Goal: Check status

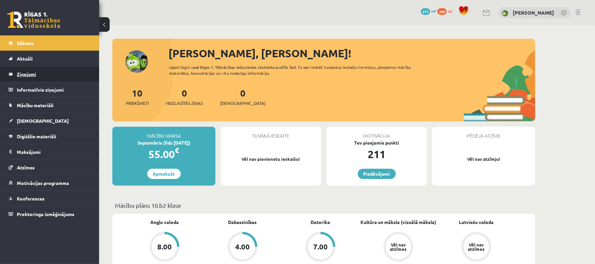
click at [46, 69] on legend "Ziņojumi 0" at bounding box center [54, 73] width 74 height 15
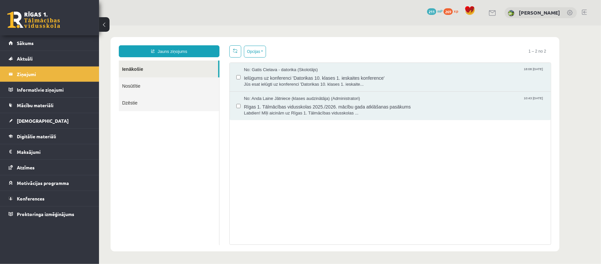
click at [182, 81] on link "Nosūtītie" at bounding box center [169, 85] width 100 height 17
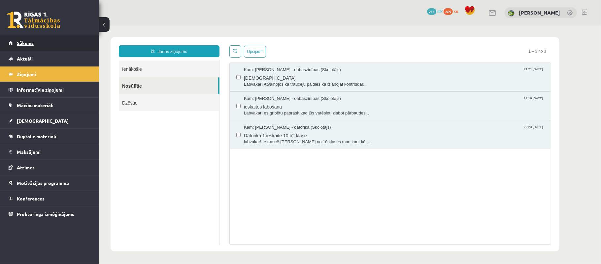
click at [78, 45] on link "Sākums" at bounding box center [50, 42] width 82 height 15
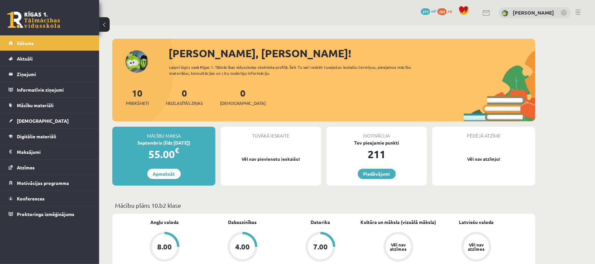
scroll to position [88, 0]
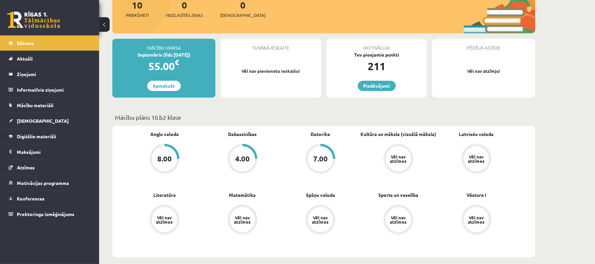
click at [233, 163] on div "4.00" at bounding box center [242, 158] width 25 height 25
